Goal: Information Seeking & Learning: Find specific fact

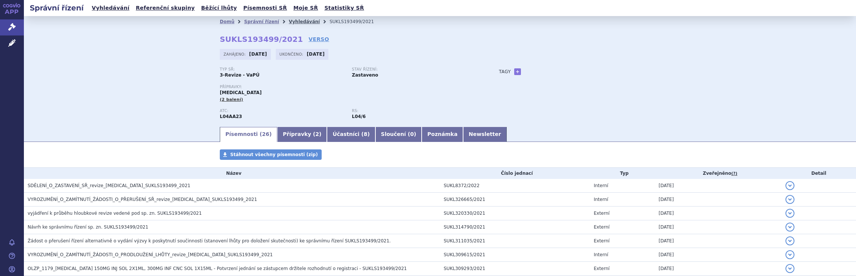
click at [292, 22] on link "Vyhledávání" at bounding box center [304, 21] width 31 height 5
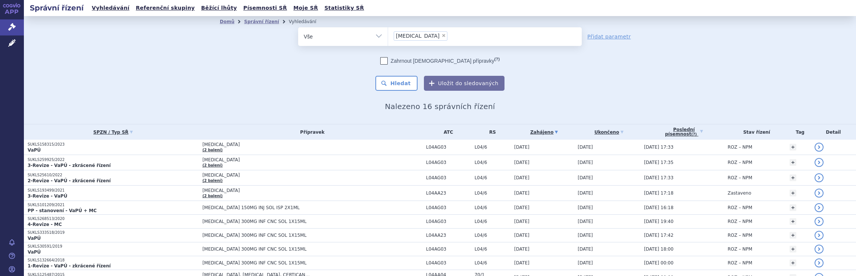
click at [433, 35] on ul "× Tysabri" at bounding box center [485, 35] width 194 height 16
click at [388, 35] on select "Tysabri" at bounding box center [388, 36] width 0 height 19
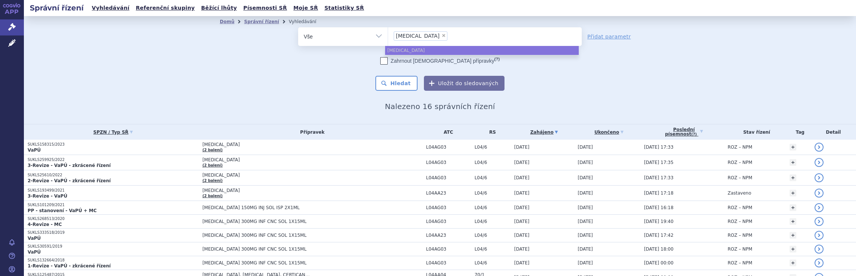
select select
type input "Tysabri"
type input "Tysab"
type input "T"
type input "na"
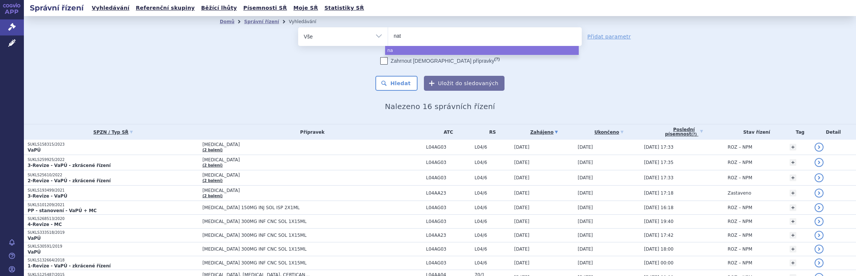
type input "nata"
type input "natal"
type input "natali"
type input "nataliz"
type input "natalizu"
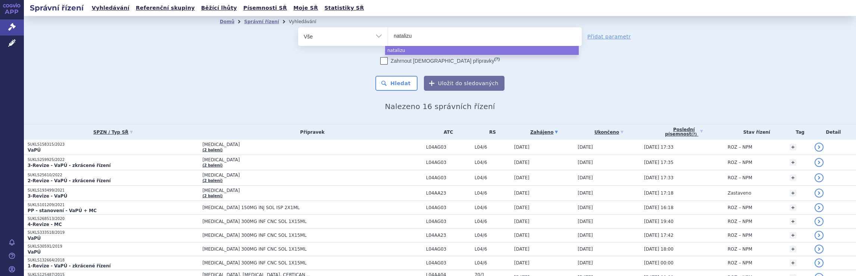
type input "natalizum"
type input "natalizumab"
select select "natalizumab"
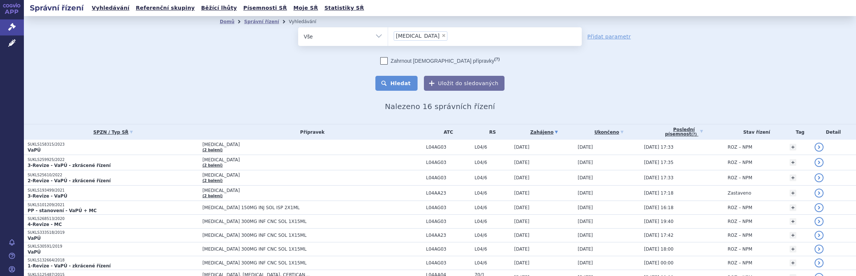
click at [398, 81] on button "Hledat" at bounding box center [396, 83] width 42 height 15
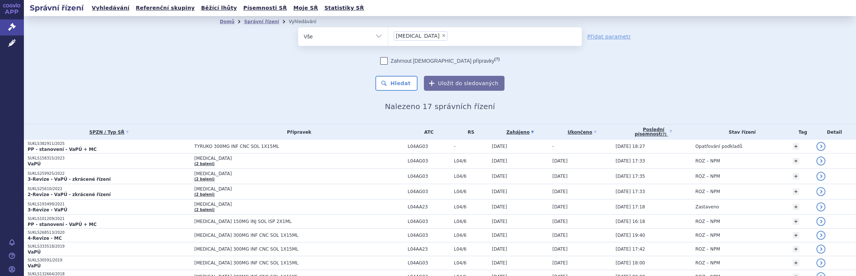
click at [447, 34] on ul "× natalizumab" at bounding box center [485, 35] width 194 height 16
click at [388, 34] on select "natalizumab" at bounding box center [388, 36] width 0 height 19
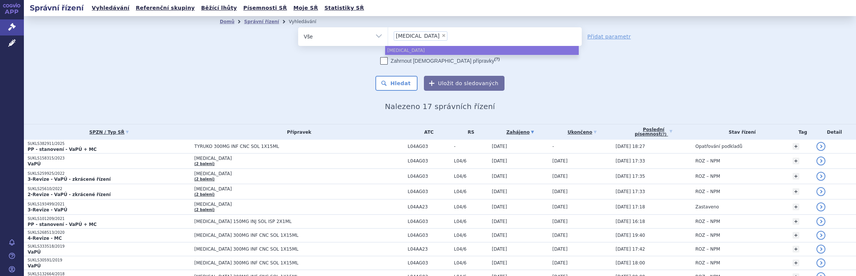
select select
type input "natalizumab"
type input "nataliz"
type input "n"
type input "ty"
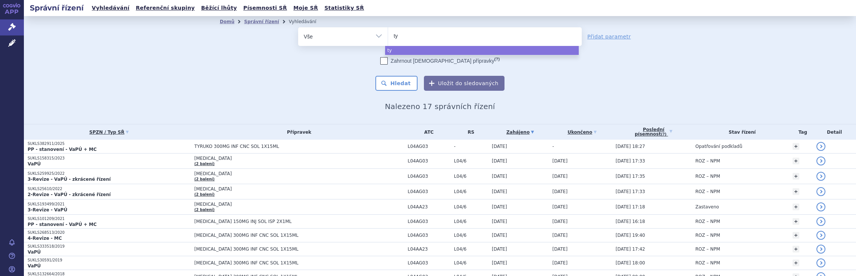
type input "tyr"
type input "tyru"
type input "tyruk"
type input "tyruko"
select select "tyruko"
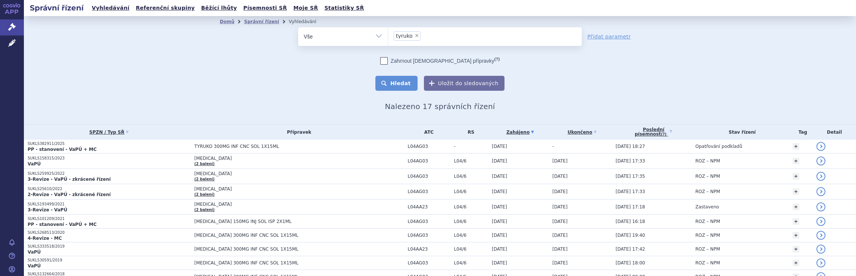
click at [402, 82] on button "Hledat" at bounding box center [396, 83] width 42 height 15
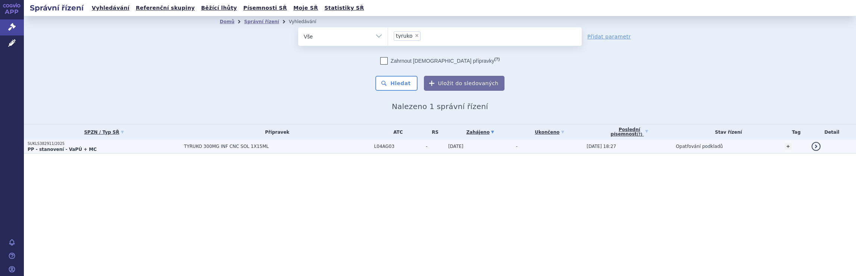
click at [323, 149] on td "TYRUKO 300MG INF CNC SOL 1X15ML" at bounding box center [275, 147] width 190 height 14
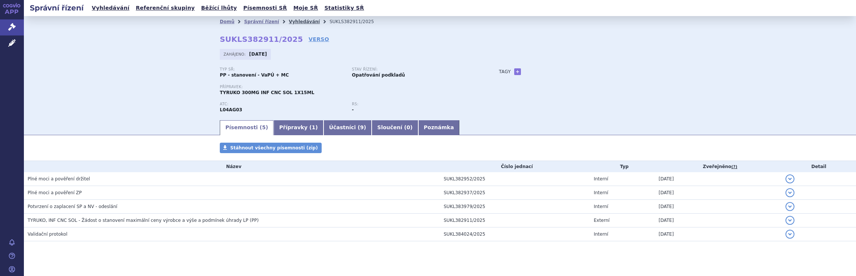
click at [292, 22] on link "Vyhledávání" at bounding box center [304, 21] width 31 height 5
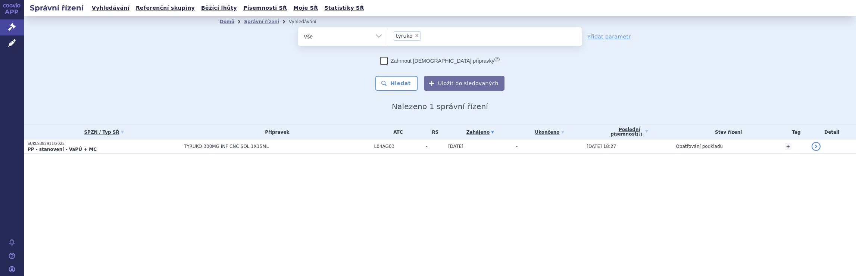
select select
type input "tyruko"
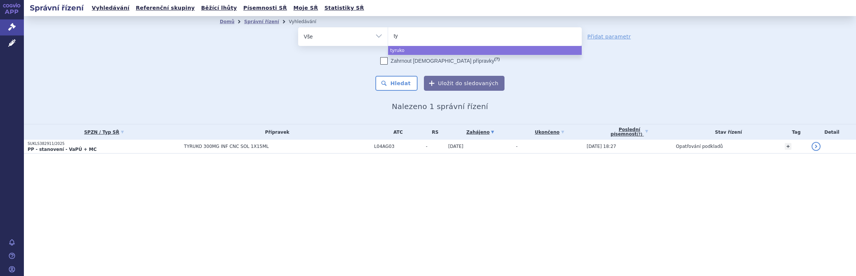
type input "t"
type input "di"
type input "dim"
type input "dime"
type input "dimet"
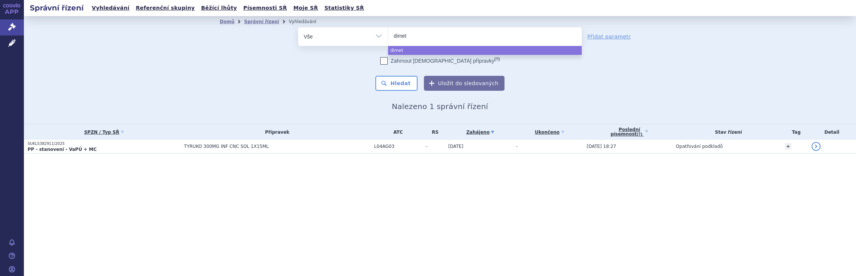
type input "dimeth"
type input "dimethy"
type input "dimethyl"
select select "dimethyl"
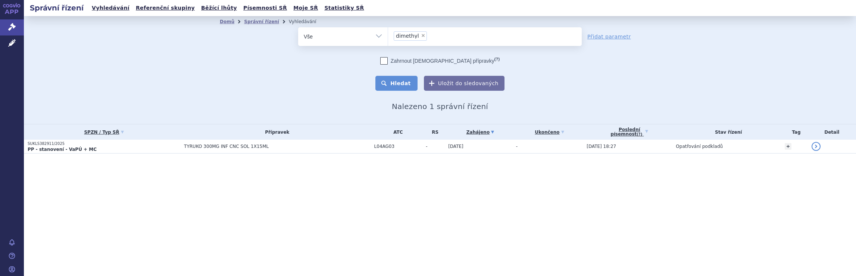
click at [403, 85] on button "Hledat" at bounding box center [396, 83] width 42 height 15
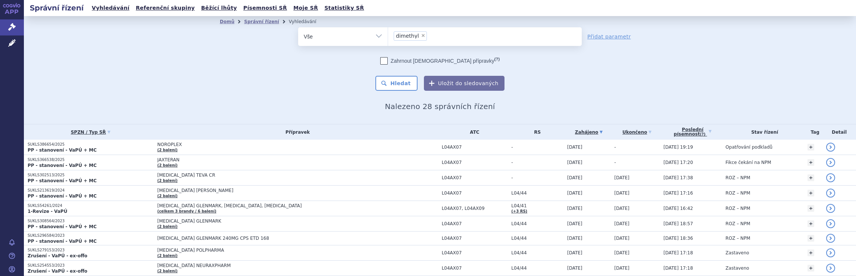
click at [453, 34] on ul "× dimethyl" at bounding box center [485, 35] width 194 height 16
click at [388, 34] on select "dimethyl" at bounding box center [388, 36] width 0 height 19
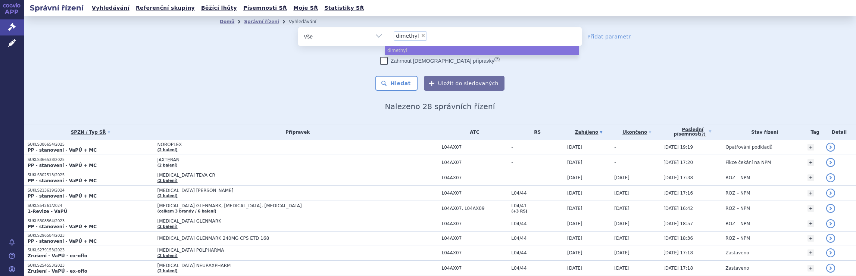
select select
type input "dimethyl"
type input "di"
type input "d"
type input "ev"
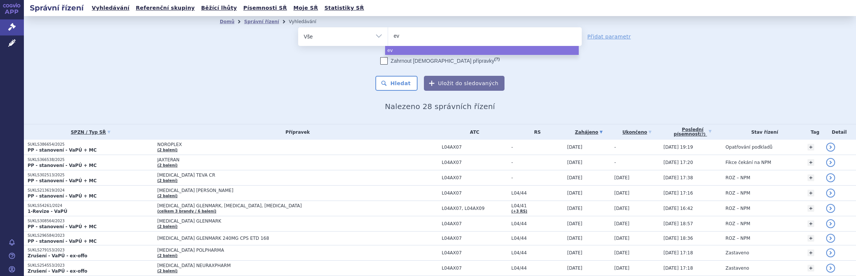
type input "evr"
type input "evry"
type input "evrys"
type input "evrysd"
type input "evrysdi"
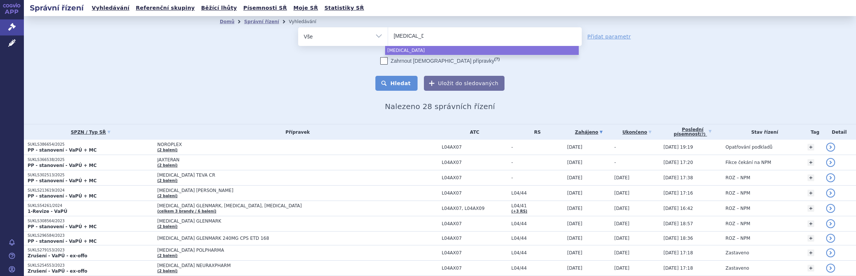
select select "evrysdi"
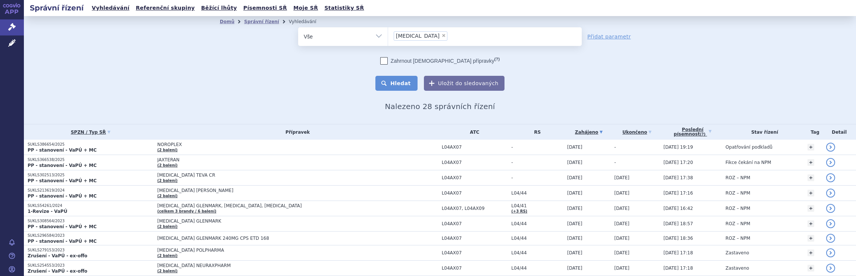
click at [396, 85] on button "Hledat" at bounding box center [396, 83] width 42 height 15
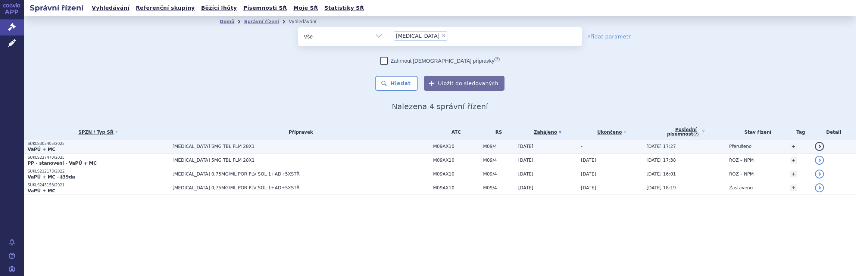
click at [391, 147] on span "EVRYSDI 5MG TBL FLM 28X1" at bounding box center [300, 146] width 257 height 5
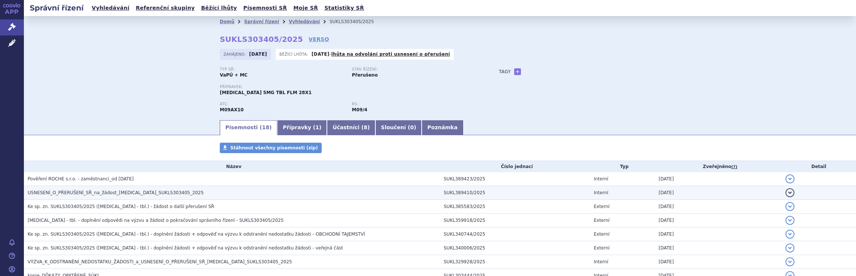
click at [180, 191] on h3 "USNESENÍ_O_PŘERUŠENÍ_SŘ_na_žádost_[MEDICAL_DATA]_SUKLS303405_2025" at bounding box center [234, 192] width 412 height 7
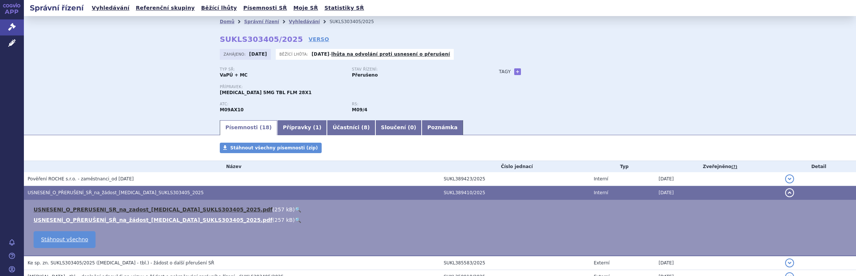
click at [96, 209] on link "USNESENI_O_PRERUSENI_SR_na_zadost_[MEDICAL_DATA]_SUKLS303405_2025.pdf" at bounding box center [153, 209] width 239 height 6
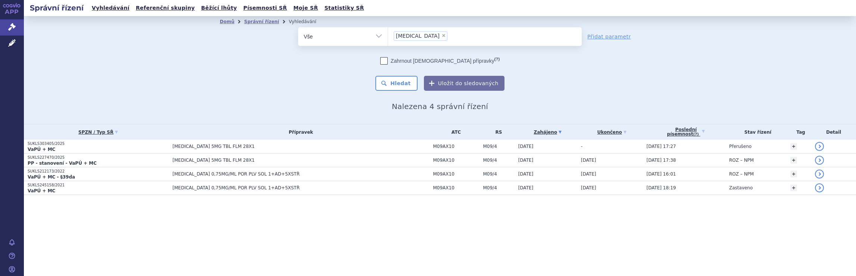
click at [433, 35] on ul "× evrysdi" at bounding box center [485, 35] width 194 height 16
click at [388, 35] on select "evrysdi" at bounding box center [388, 36] width 0 height 19
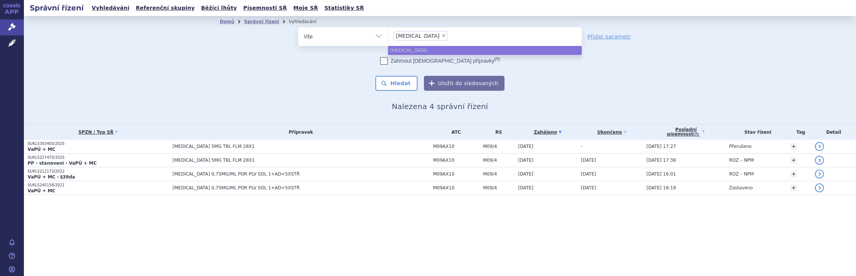
select select
type input "evrysdi"
type input "evr"
type input "e"
type input "ro"
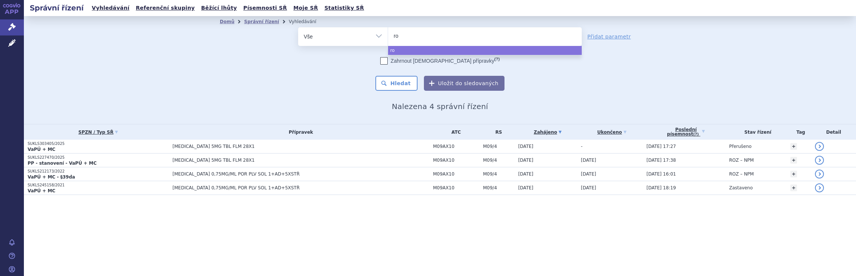
type input "roc"
type input "roch"
type input "roche"
select select "roche"
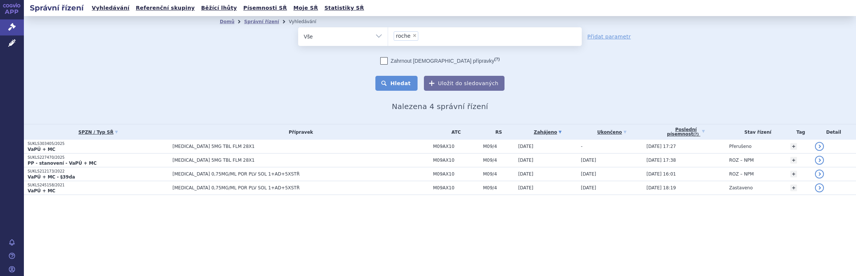
click at [400, 83] on button "Hledat" at bounding box center [396, 83] width 42 height 15
click at [409, 84] on button "Hledat" at bounding box center [396, 83] width 42 height 15
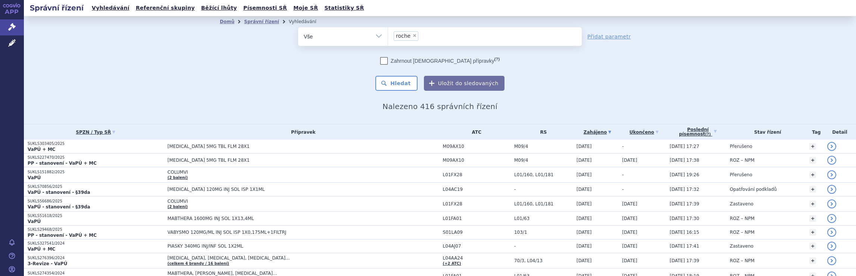
click at [443, 38] on ul "× roche" at bounding box center [485, 35] width 194 height 16
click at [388, 38] on select "roche" at bounding box center [388, 36] width 0 height 19
select select
type input "roche"
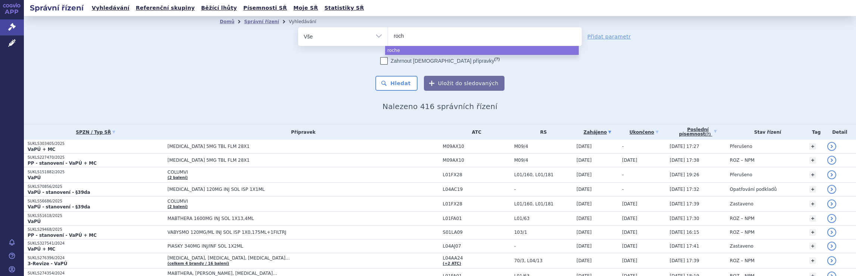
type input "roc"
type input "r"
type input "no"
type input "nova"
type input "novar"
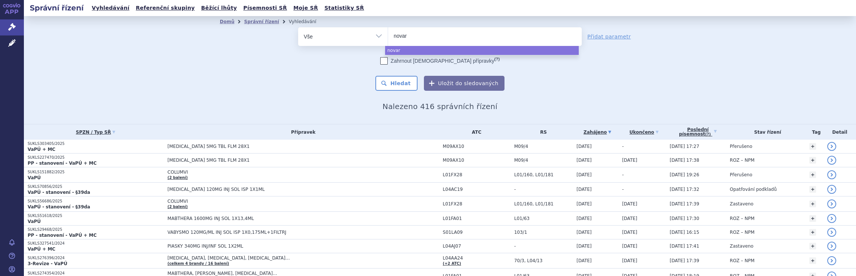
type input "novart"
type input "novarti"
type input "novartis"
select select "novartis"
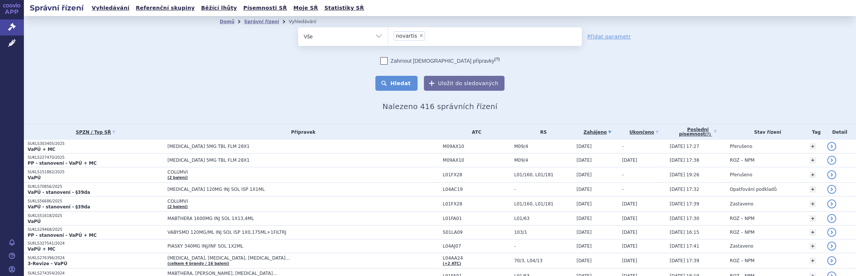
click at [407, 84] on button "Hledat" at bounding box center [396, 83] width 42 height 15
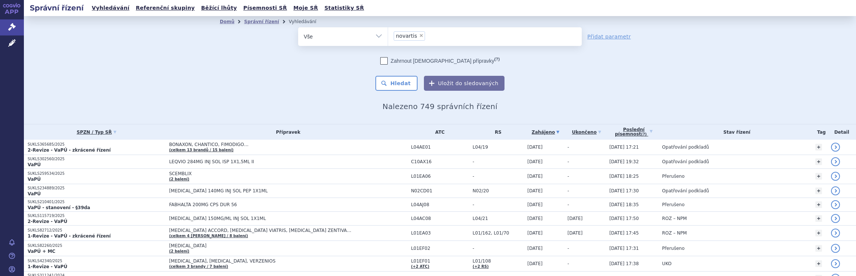
scroll to position [112, 0]
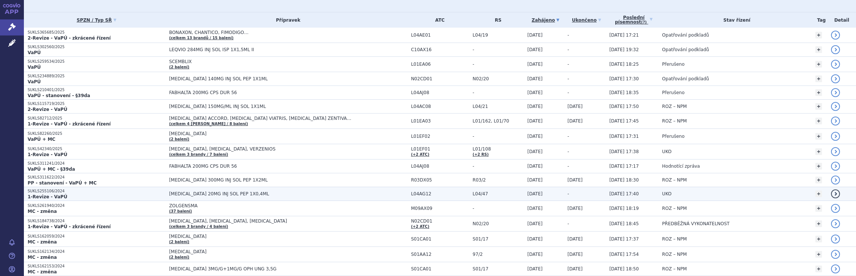
click at [371, 192] on span "[MEDICAL_DATA] 20MG INJ SOL PEP 1X0,4ML" at bounding box center [288, 193] width 238 height 5
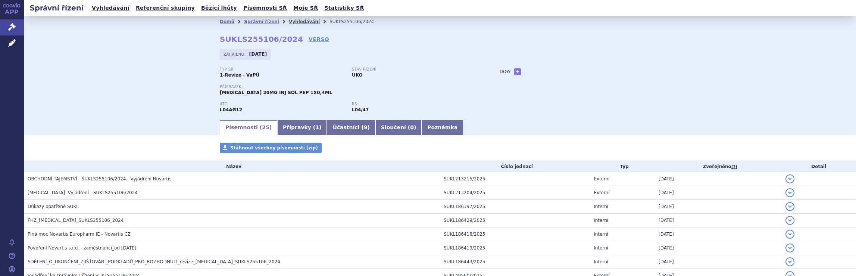
click at [296, 22] on link "Vyhledávání" at bounding box center [304, 21] width 31 height 5
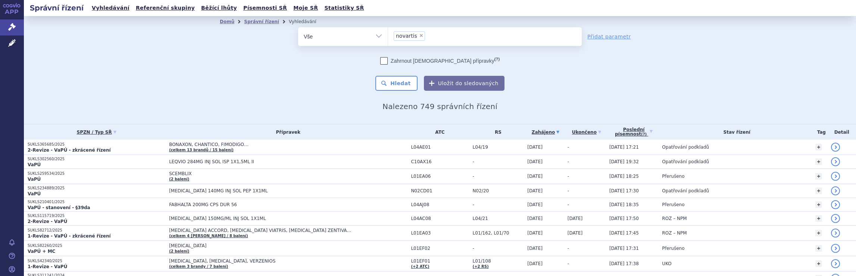
click at [444, 38] on ul "× novartis" at bounding box center [485, 35] width 194 height 16
click at [388, 38] on select "novartis" at bounding box center [388, 36] width 0 height 19
select select
type input "novartis"
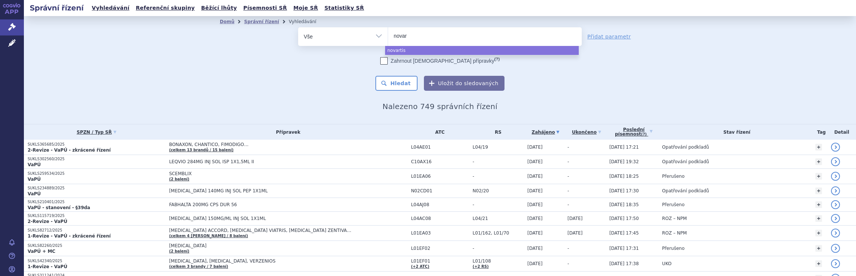
type input "nova"
type input "n"
type input "me"
type input "mer"
type input "merc"
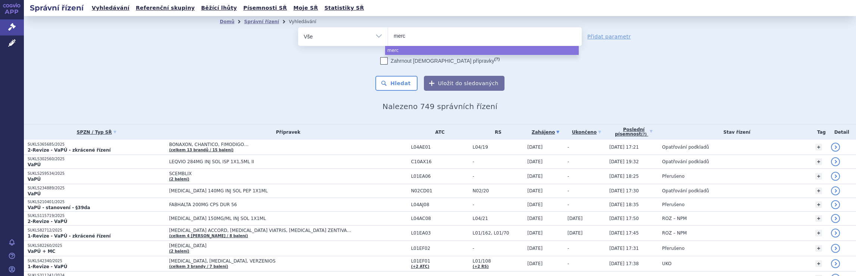
type input "merck"
type input "merck s"
type input "merck sp"
type input "merck spo"
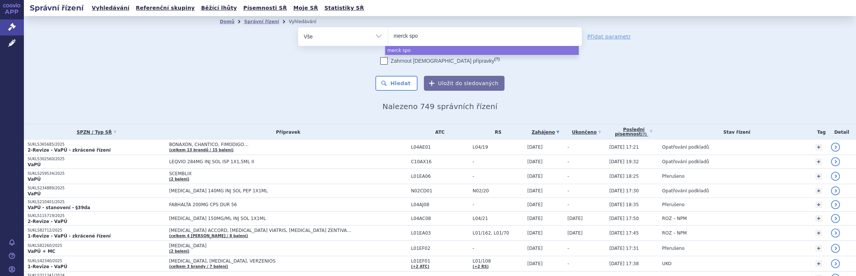
type input "merck spol"
select select "merck spol"
click at [403, 84] on button "Hledat" at bounding box center [396, 83] width 42 height 15
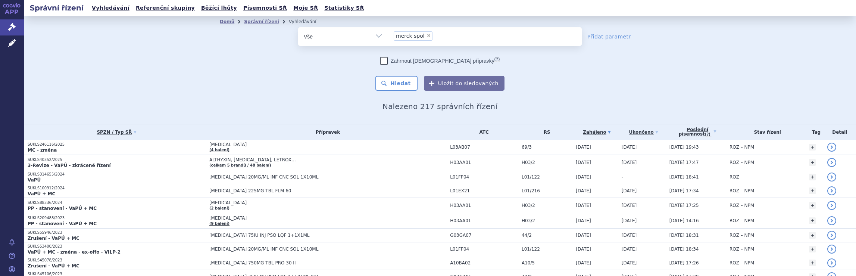
click at [441, 38] on ul "× merck spol" at bounding box center [485, 35] width 194 height 16
click at [388, 38] on select "merck spol" at bounding box center [388, 36] width 0 height 19
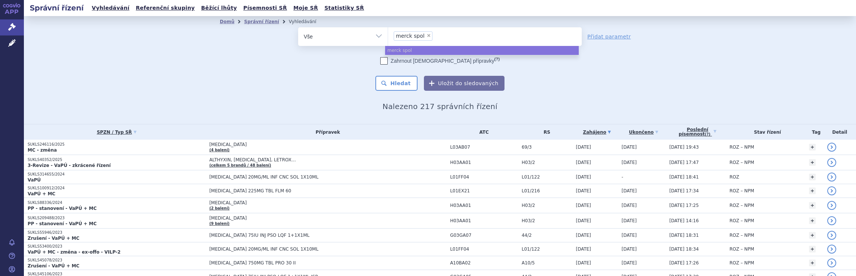
select select
type input "merck spol"
type input "merck sp"
type input "me"
type input "m"
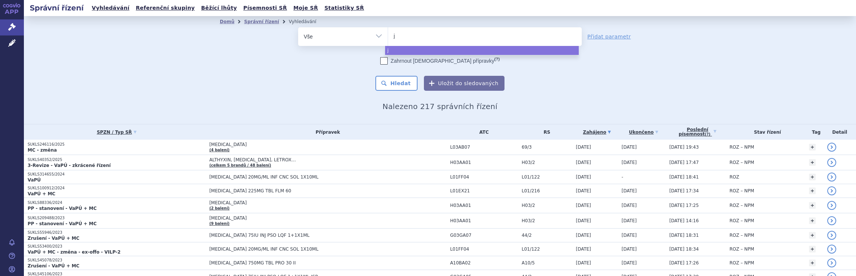
type input "ja"
type input "jans"
type input "janss"
type input "jansse"
type input "[PERSON_NAME]"
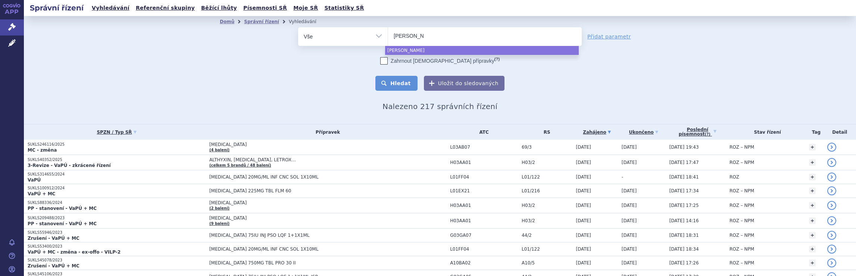
select select "[PERSON_NAME]"
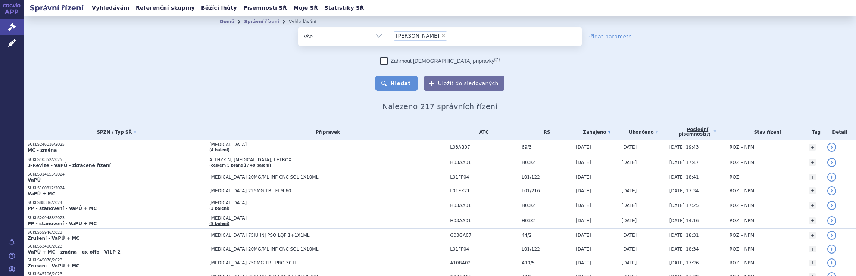
click at [399, 83] on button "Hledat" at bounding box center [396, 83] width 42 height 15
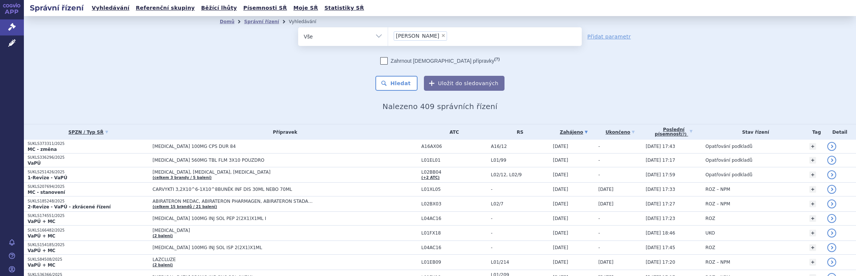
click at [446, 34] on ul "× [PERSON_NAME]" at bounding box center [485, 35] width 194 height 16
click at [388, 34] on select "[PERSON_NAME]" at bounding box center [388, 36] width 0 height 19
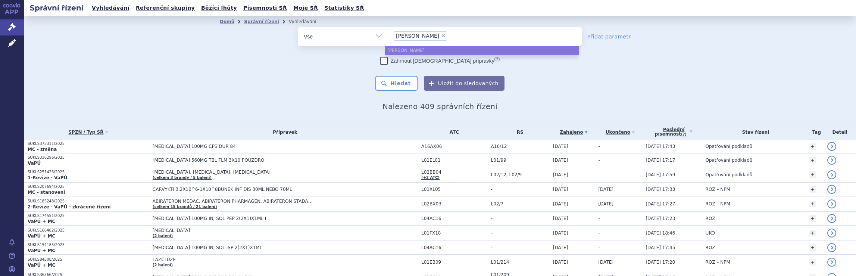
select select
type input "[PERSON_NAME]"
type input "j"
type input "br"
type input "bri"
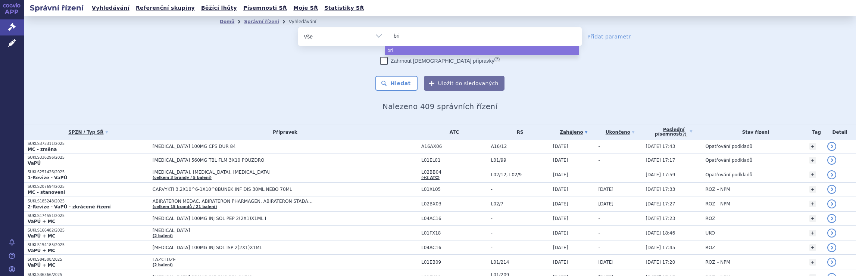
type input "bris"
type input "brist"
type input "bristo"
type input "bristol"
select select "[GEOGRAPHIC_DATA]"
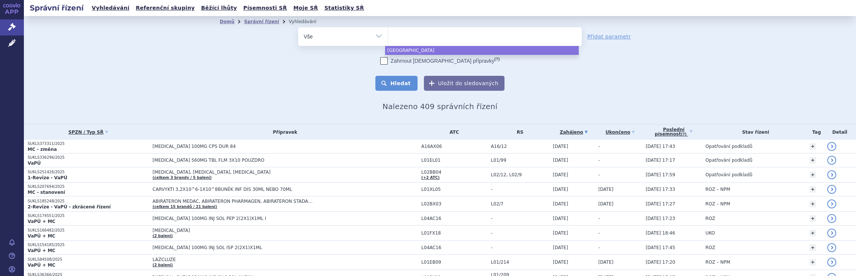
click at [406, 84] on button "Hledat" at bounding box center [396, 83] width 42 height 15
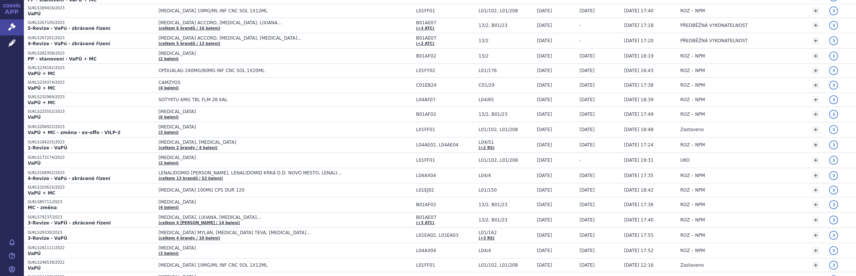
scroll to position [726, 0]
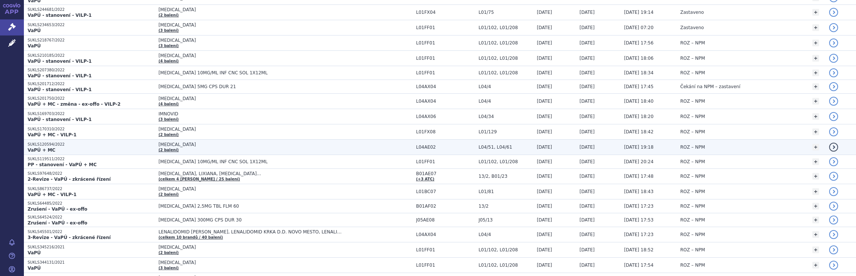
click at [193, 142] on span "ZEPOSIA" at bounding box center [252, 144] width 187 height 5
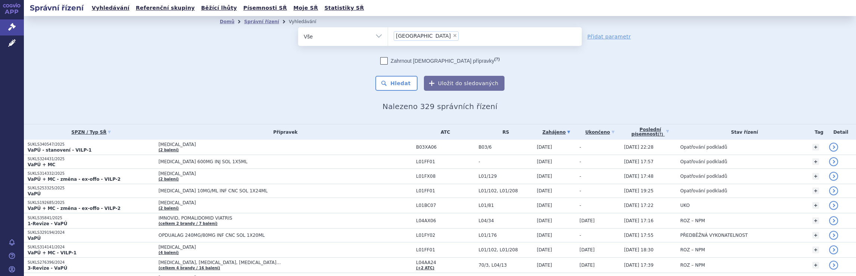
click at [427, 38] on ul "× bristol" at bounding box center [485, 35] width 194 height 16
click at [388, 38] on select "bristol" at bounding box center [388, 36] width 0 height 19
select select
type input "bristol"
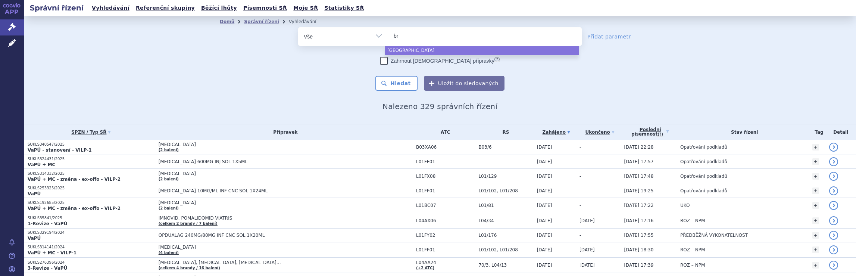
type input "b"
type input "ne"
type input "neu"
type input "neur"
type input "neura"
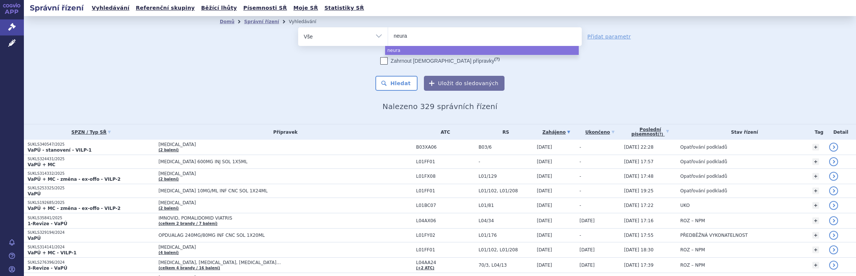
type input "neurax"
type input "neuraxp"
type input "neuraxpha"
type input "neuraxphar"
type input "neuraxpharm"
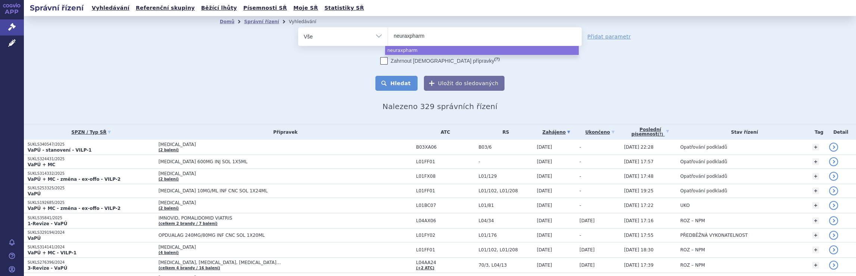
select select "neuraxpharm"
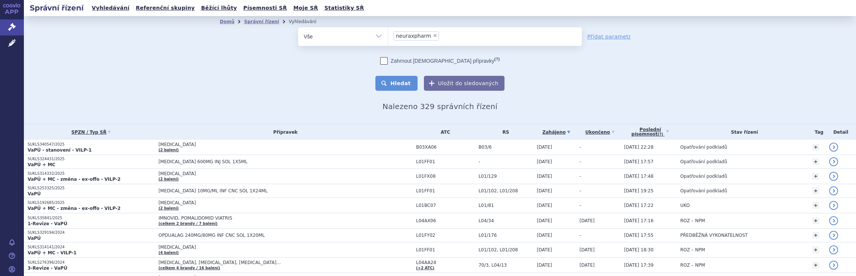
click at [395, 85] on button "Hledat" at bounding box center [396, 83] width 42 height 15
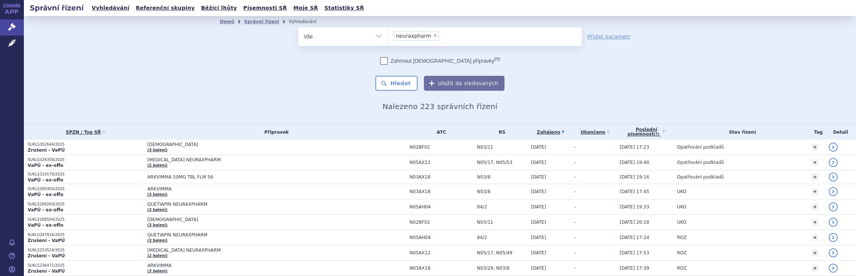
scroll to position [444, 0]
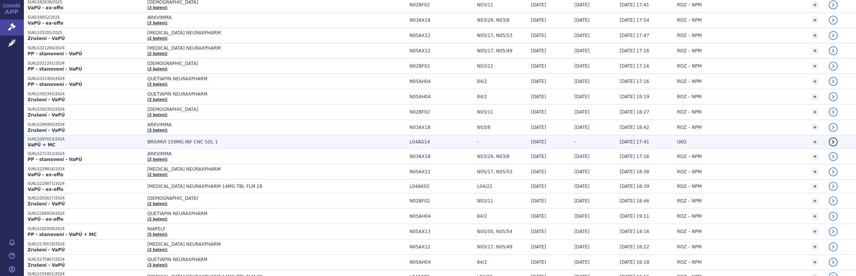
click at [304, 140] on span "BRIUMVI 150MG INF CNC SOL 1" at bounding box center [240, 141] width 187 height 5
